Goal: Information Seeking & Learning: Learn about a topic

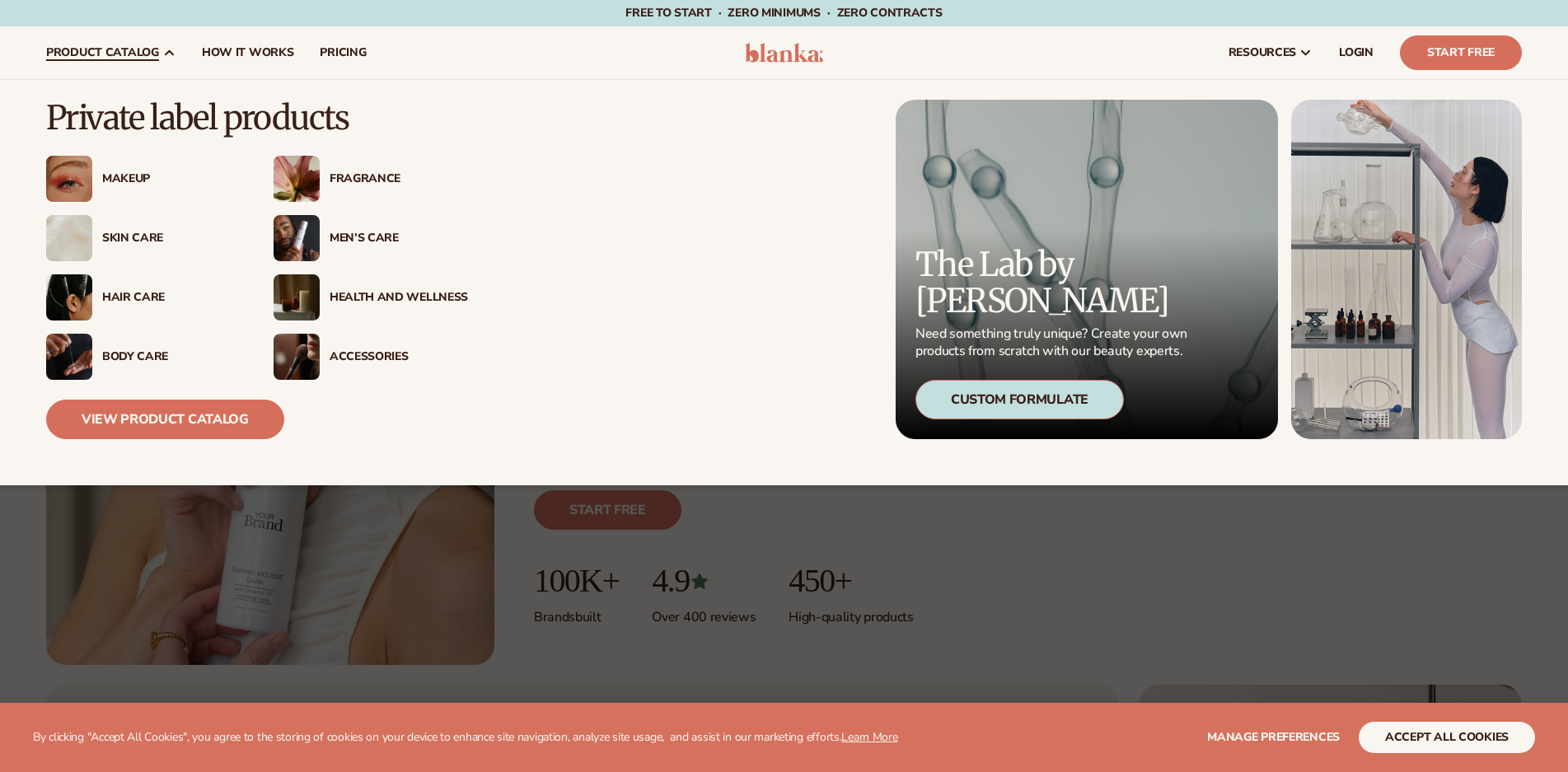
click at [144, 48] on span "product catalog" at bounding box center [103, 53] width 113 height 13
click at [119, 172] on div "Makeup" at bounding box center [171, 179] width 139 height 14
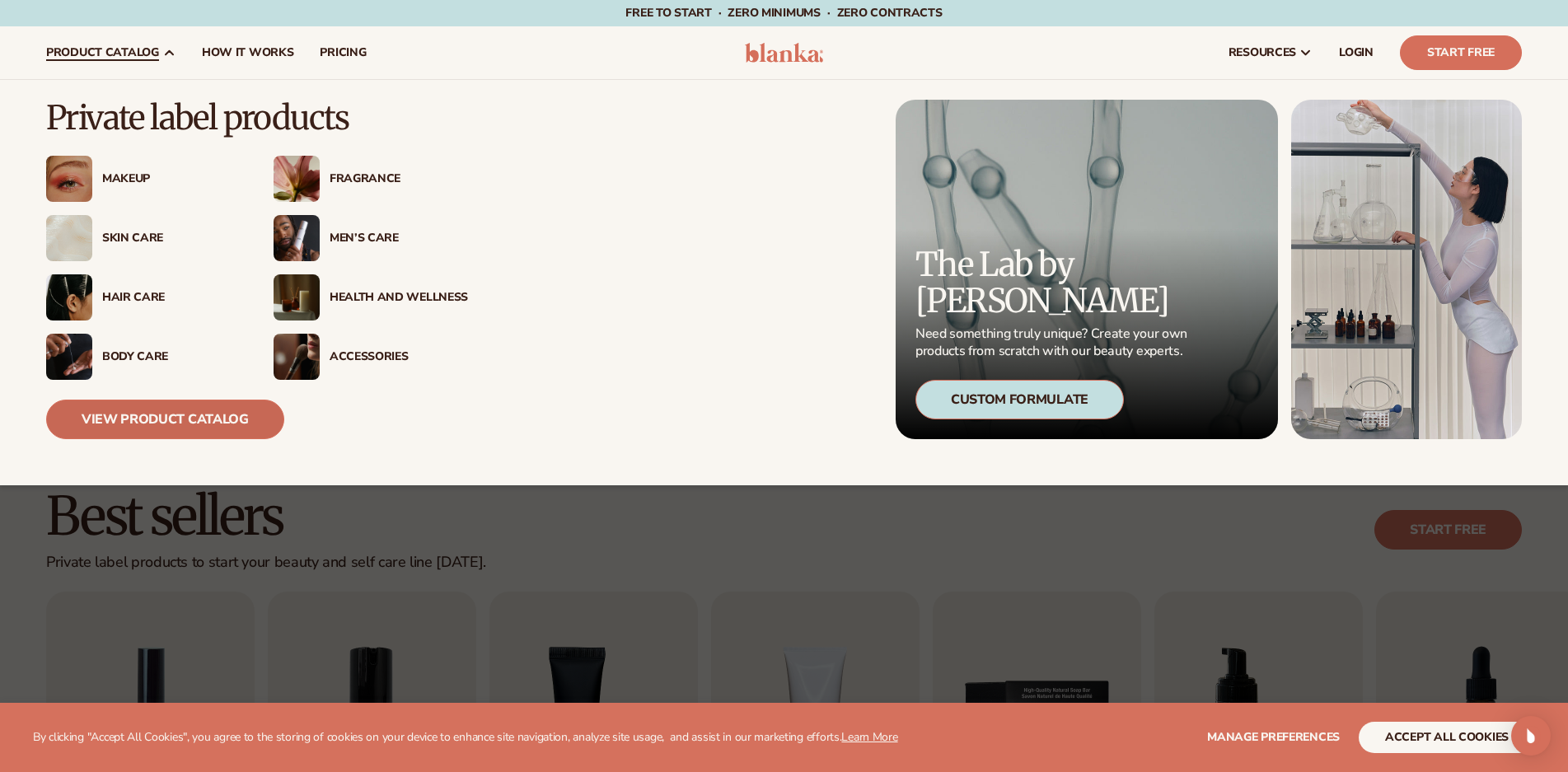
click at [199, 426] on link "View Product Catalog" at bounding box center [165, 419] width 238 height 40
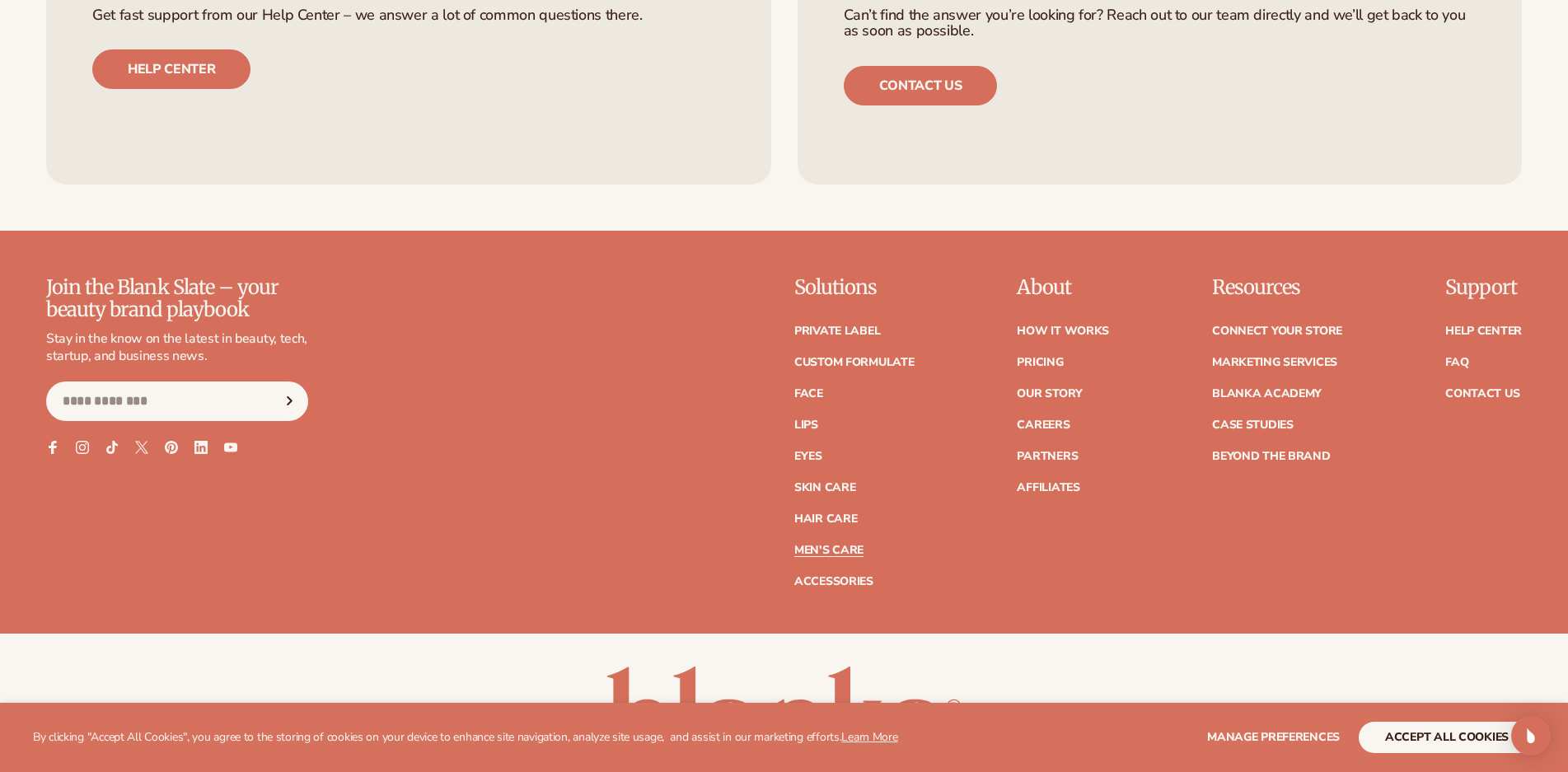
scroll to position [3088, 0]
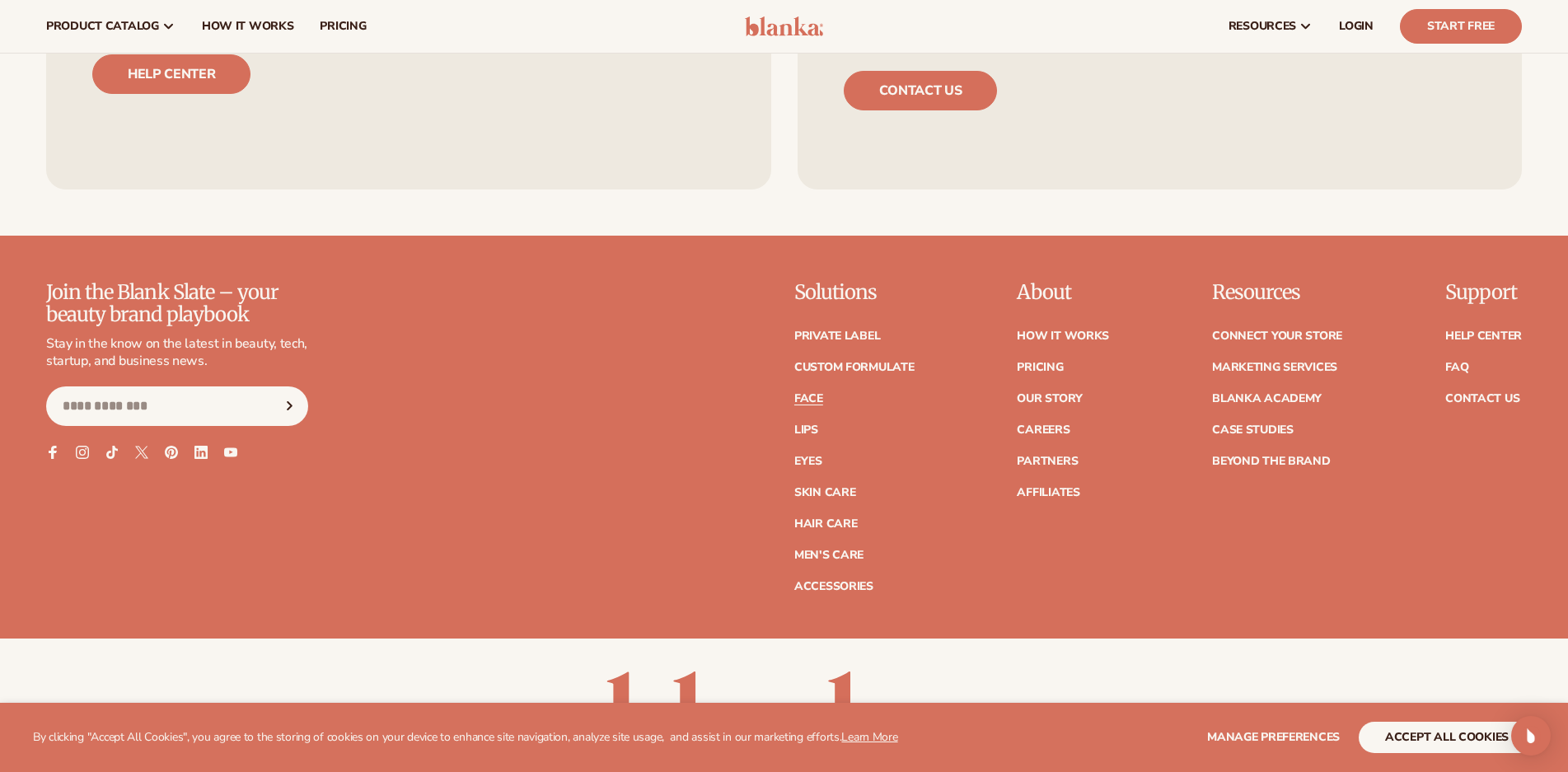
click at [808, 395] on link "Face" at bounding box center [808, 399] width 29 height 11
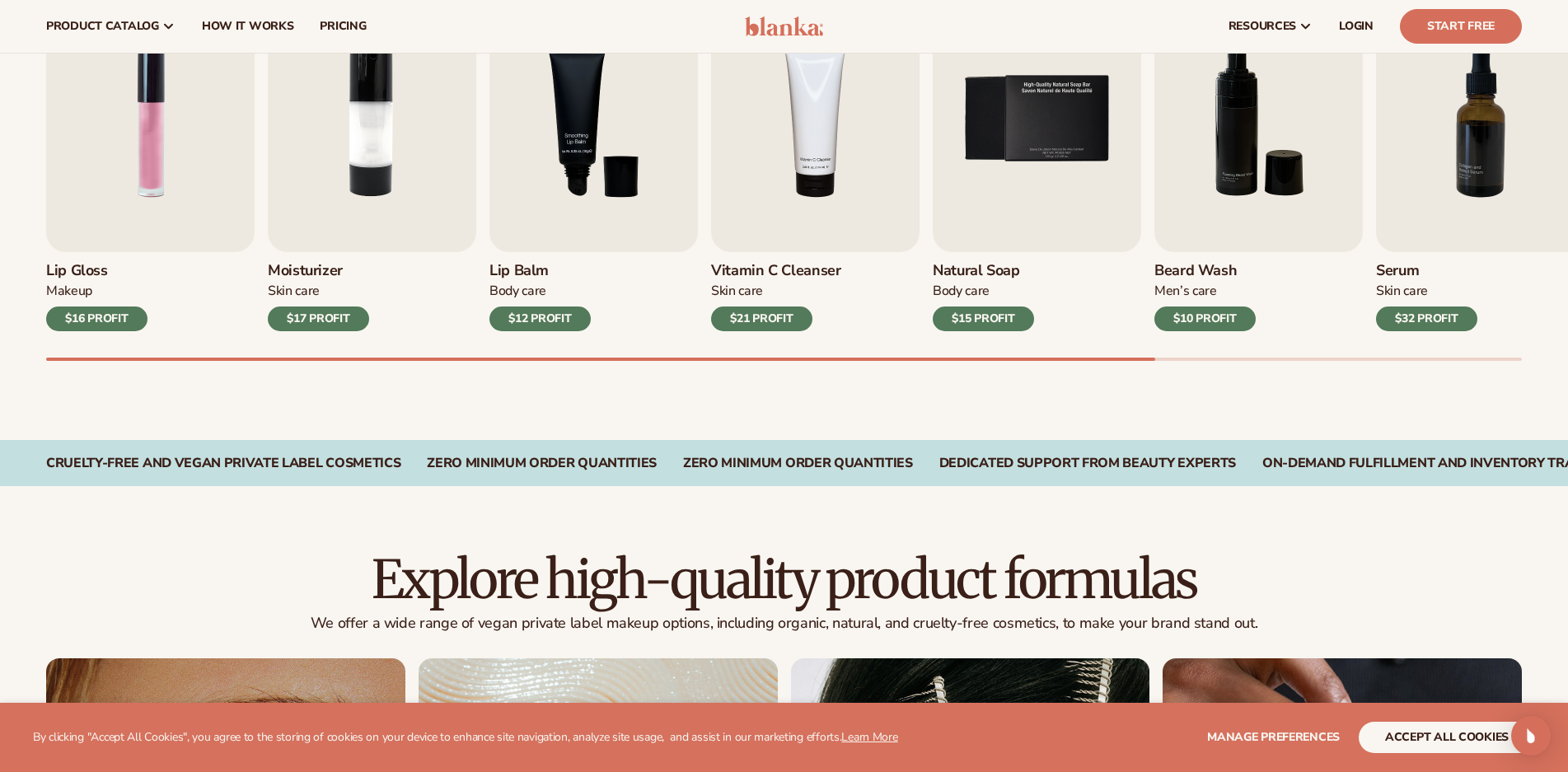
scroll to position [600, 0]
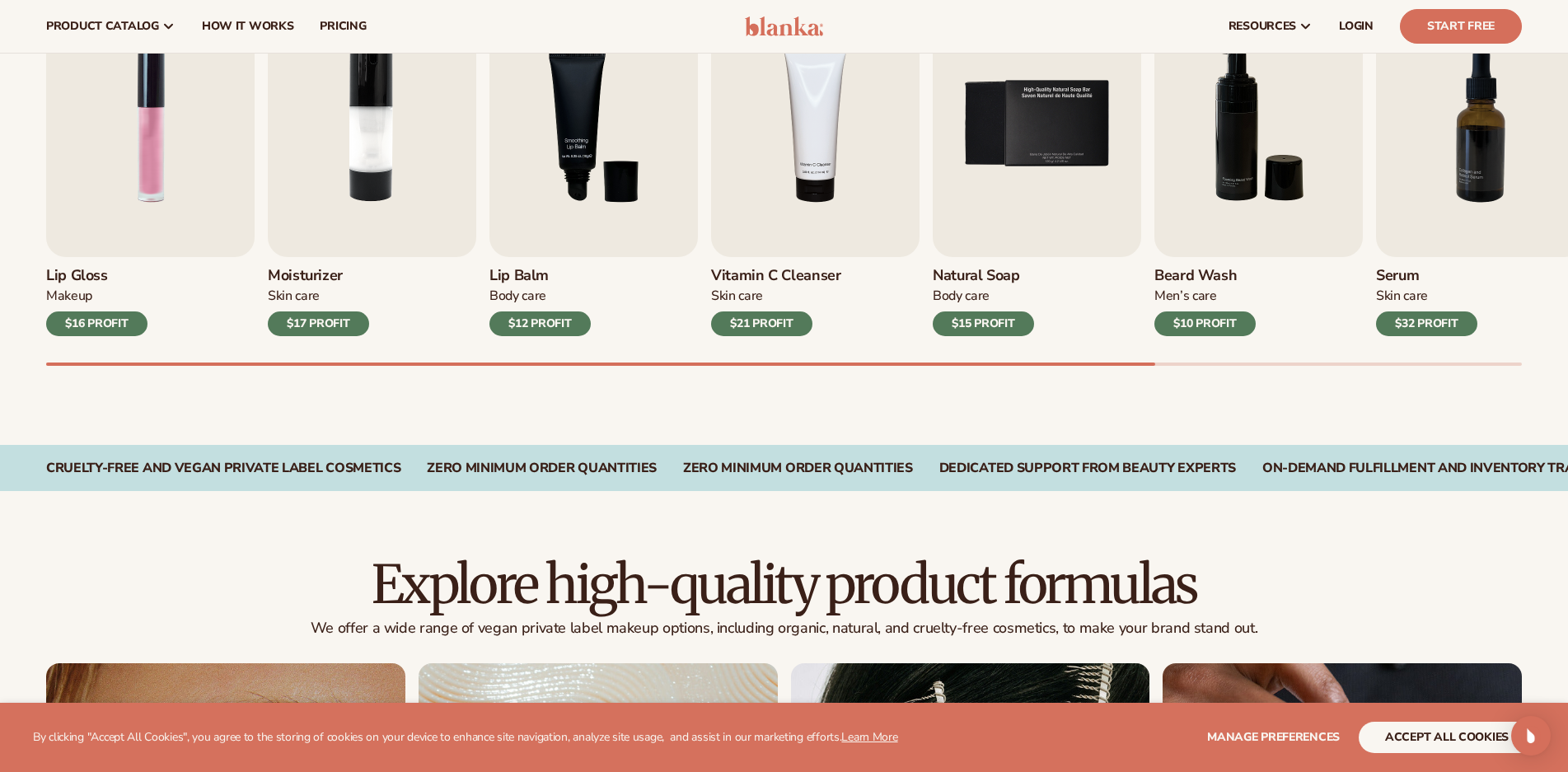
click at [738, 286] on div "Lip Gloss Makeup $16 PROFIT Moisturizer Skin Care $17 PROFIT Lip Balm Body Care…" at bounding box center [807, 178] width 1522 height 375
click at [335, 218] on img "2 / 9" at bounding box center [371, 123] width 208 height 266
click at [318, 325] on div "$17 PROFIT" at bounding box center [318, 324] width 102 height 25
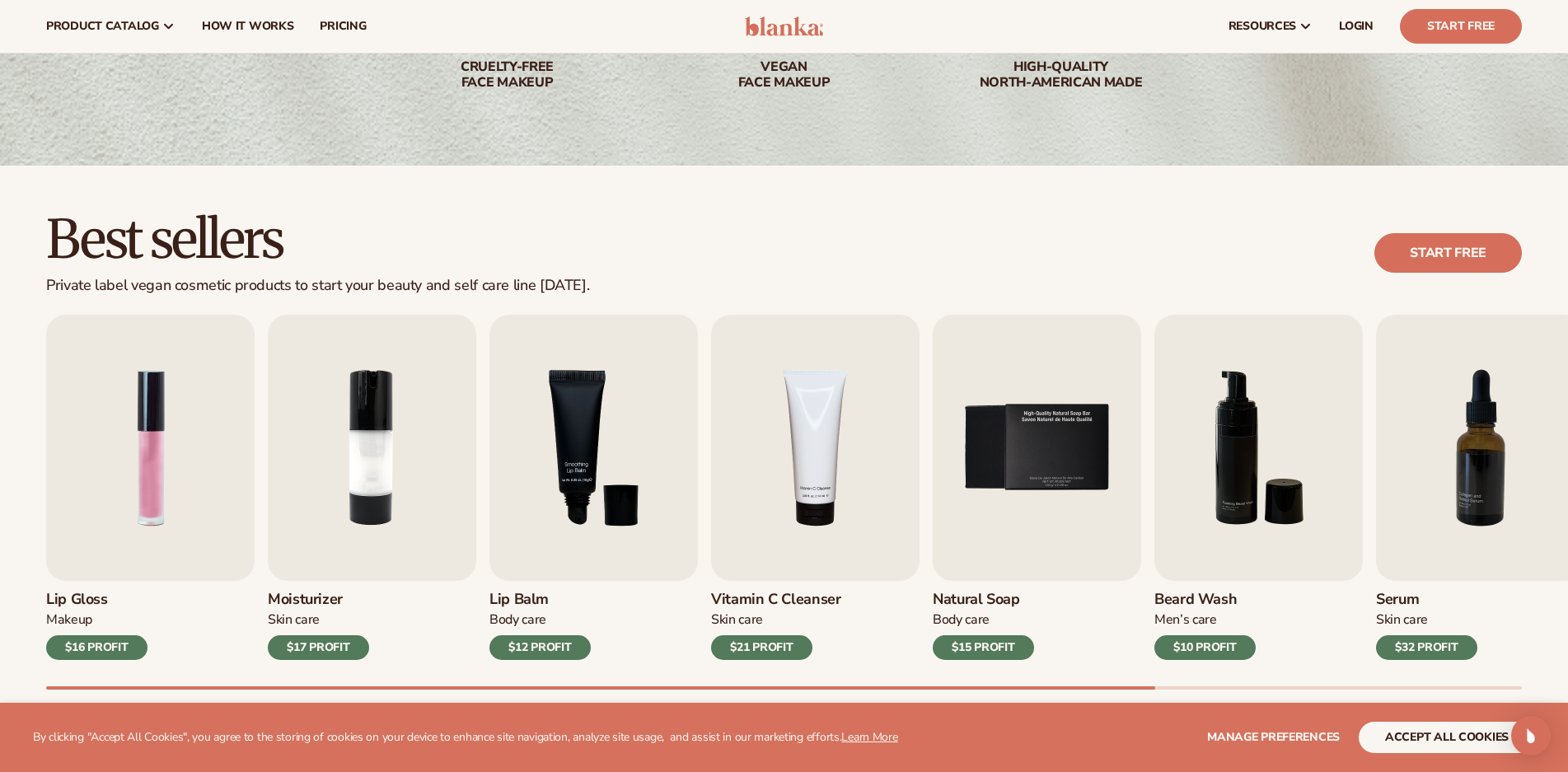
scroll to position [0, 0]
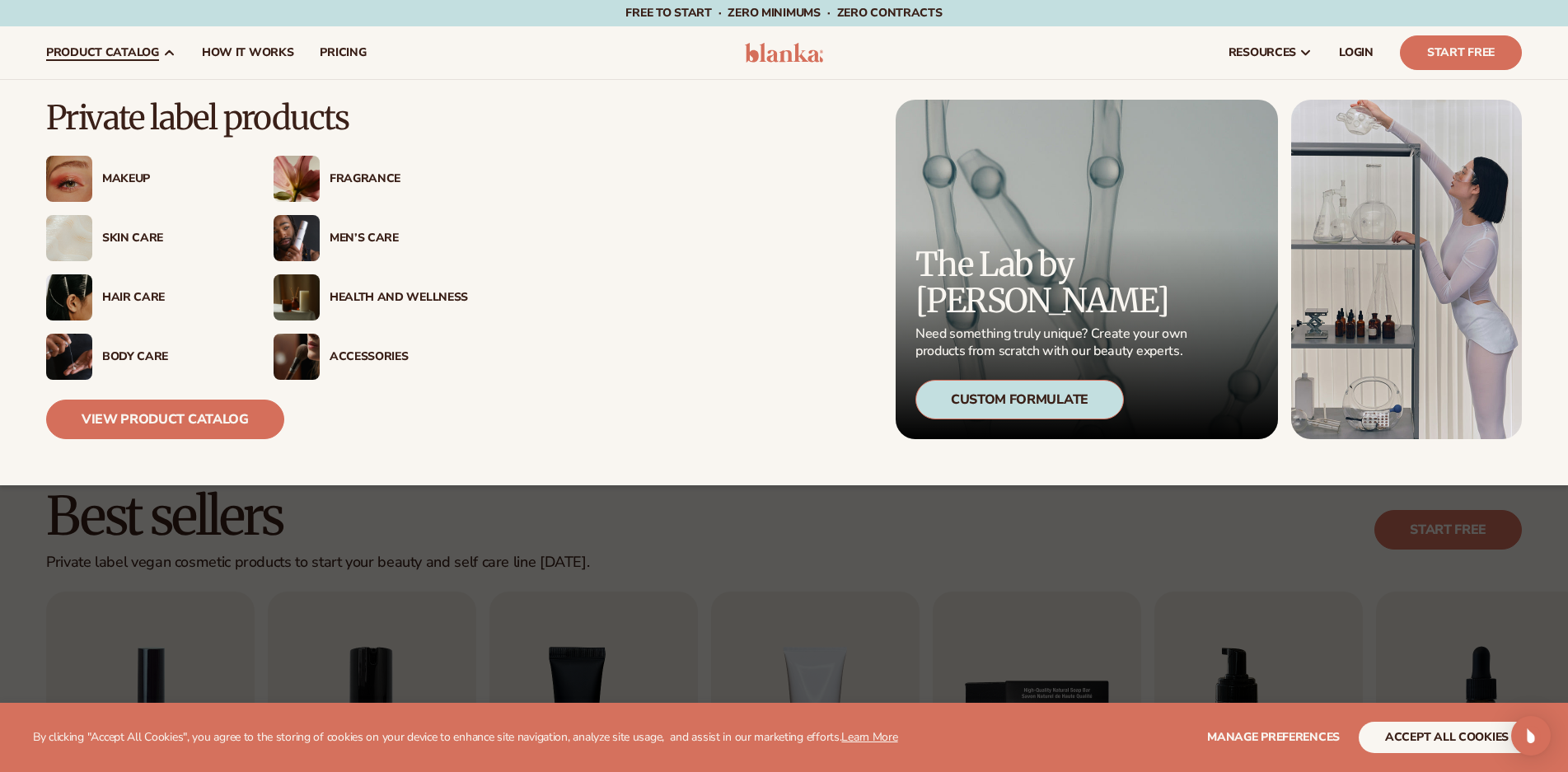
click at [141, 53] on span "product catalog" at bounding box center [103, 53] width 113 height 13
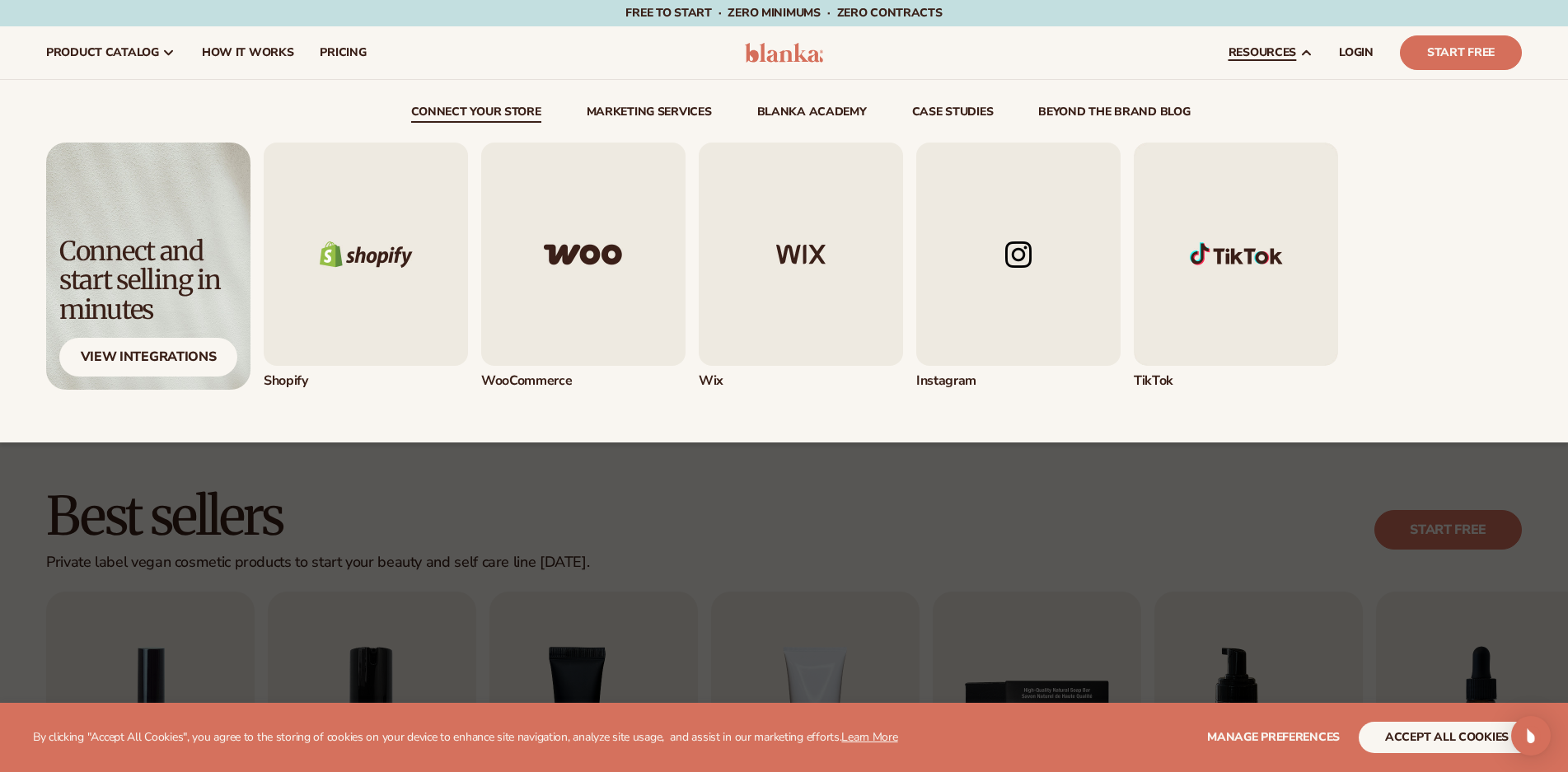
click at [1301, 51] on icon at bounding box center [1306, 53] width 13 height 13
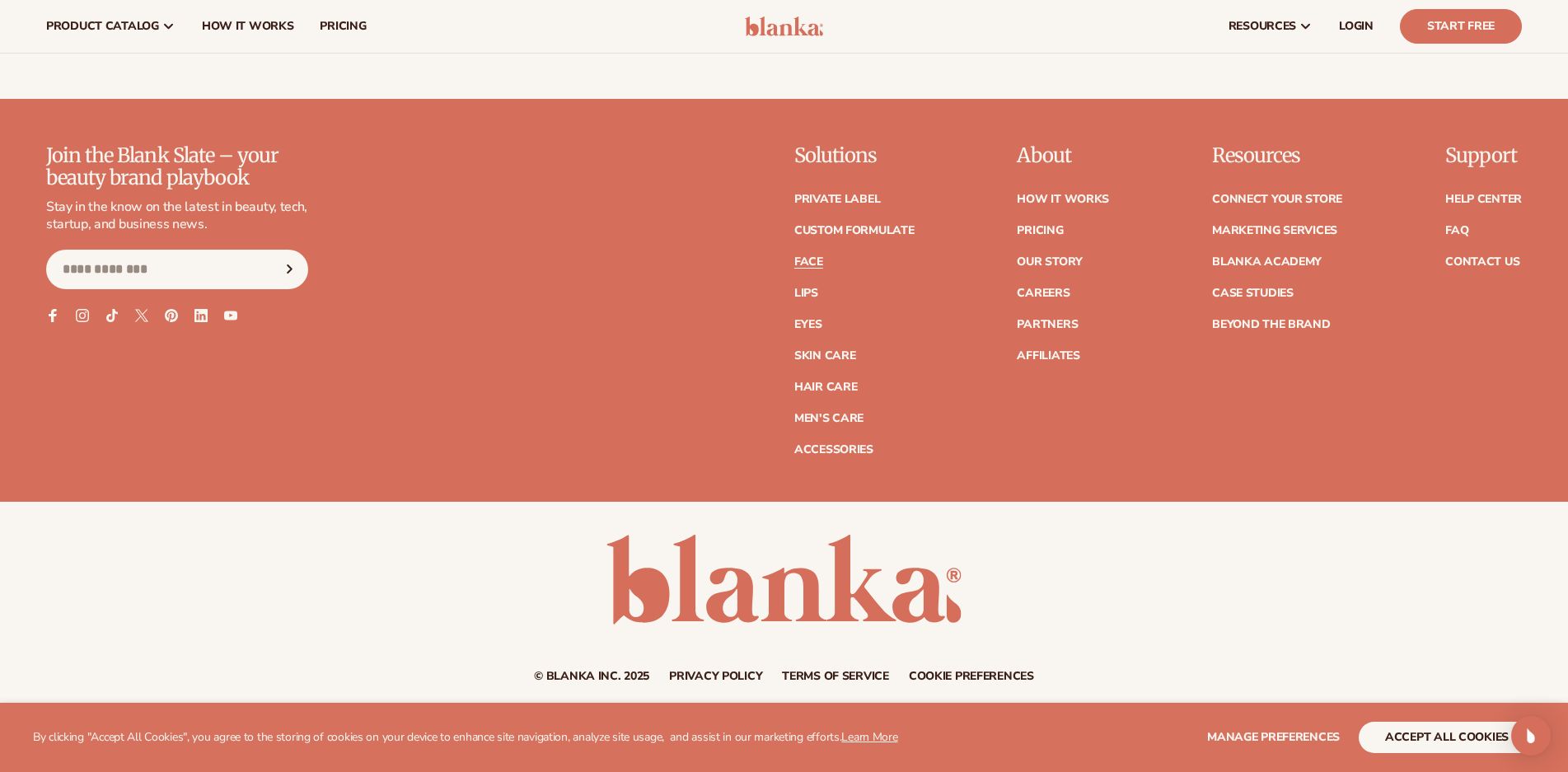
scroll to position [3516, 0]
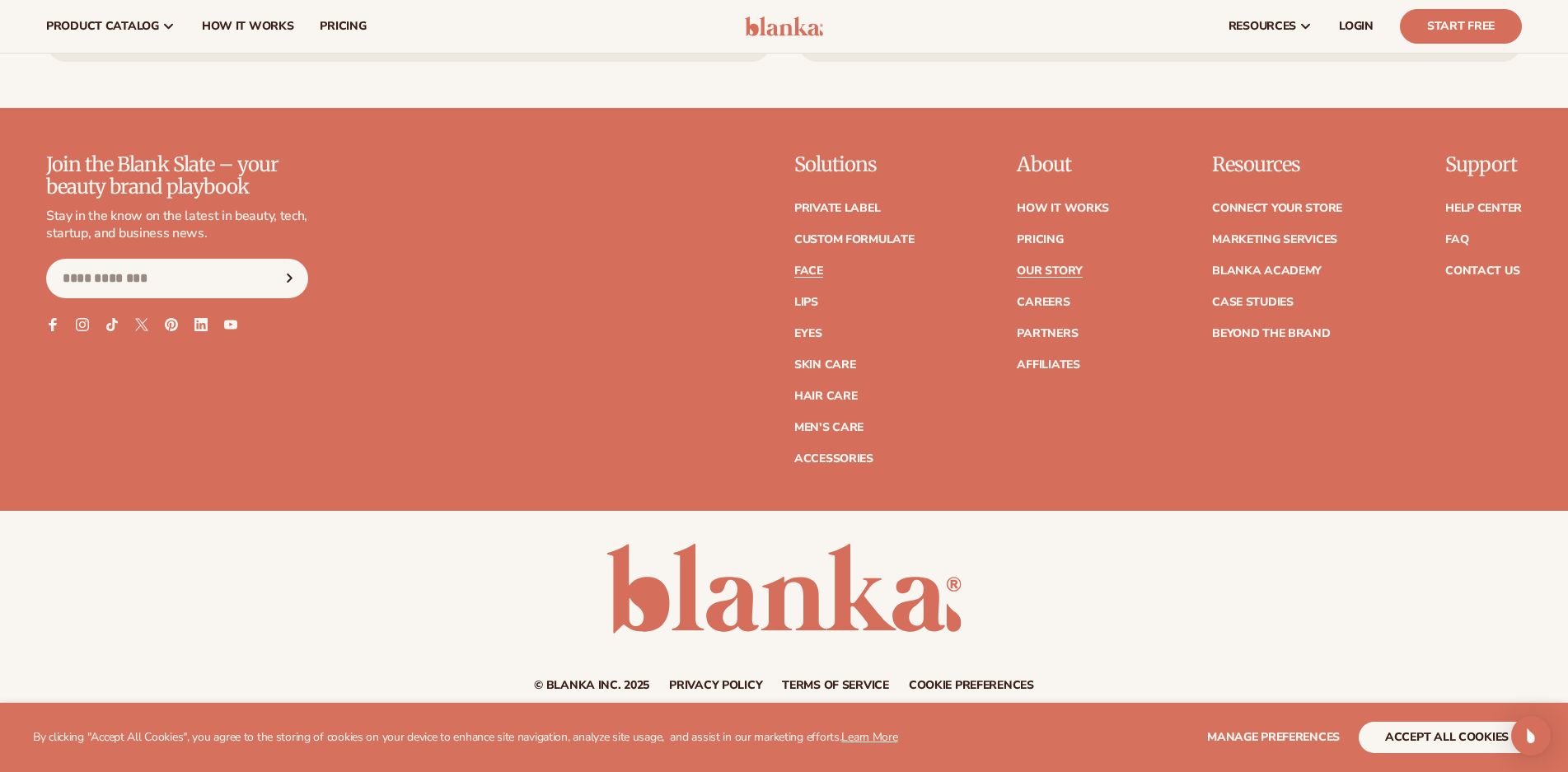
click at [1065, 271] on link "Our Story" at bounding box center [1049, 271] width 65 height 11
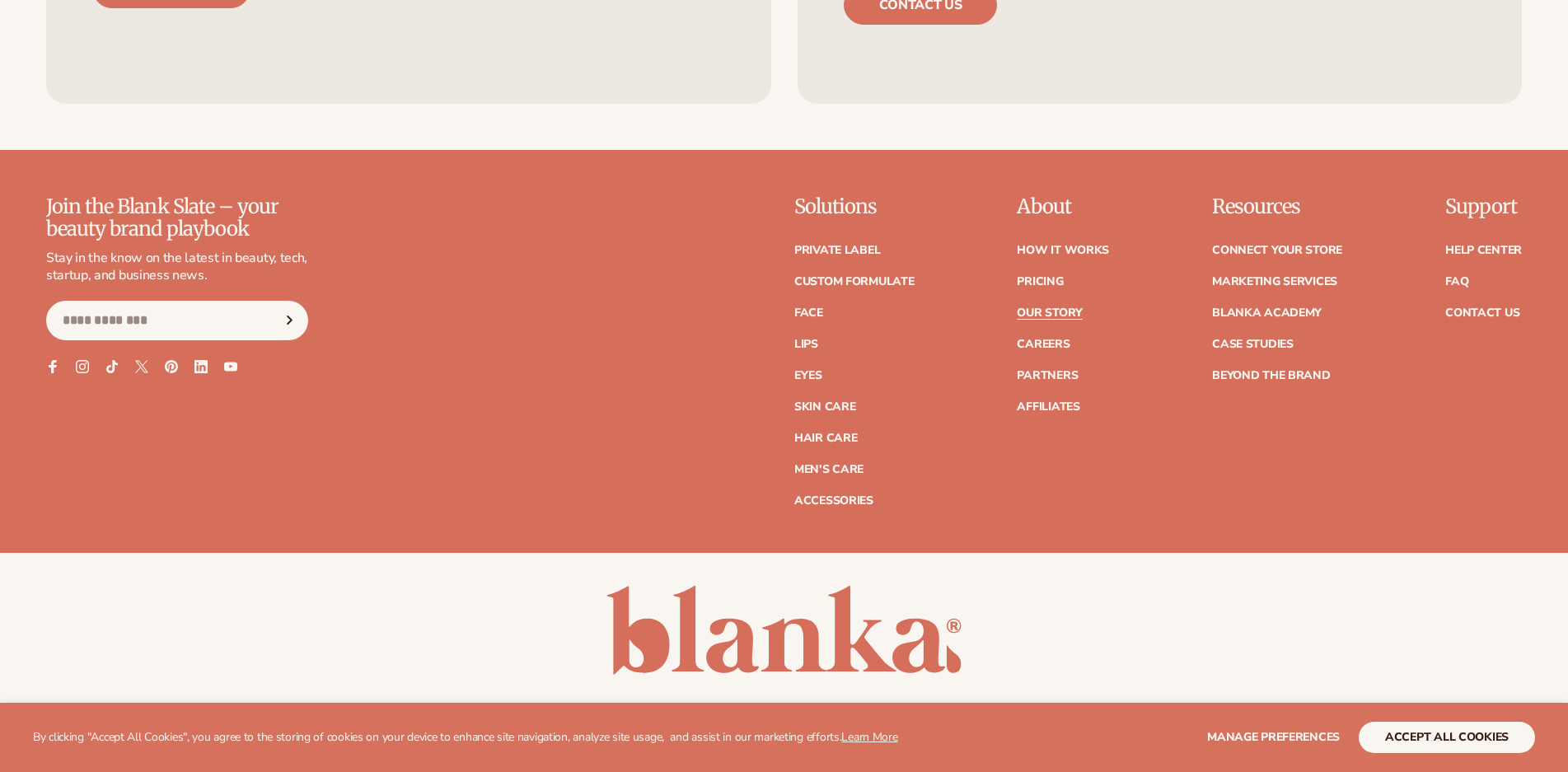
scroll to position [5231, 0]
